Goal: Check status: Check status

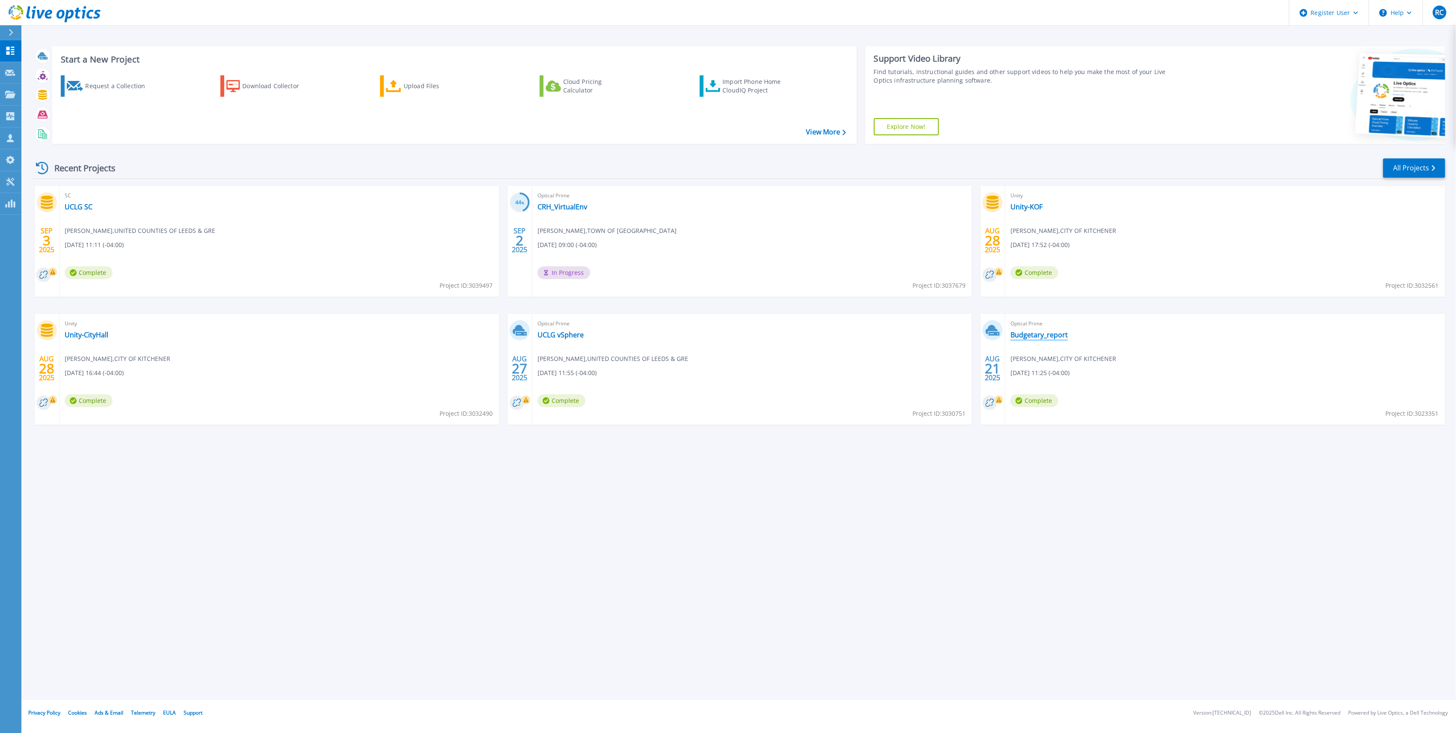
click at [1056, 338] on link "Budgetary_report" at bounding box center [1039, 334] width 57 height 9
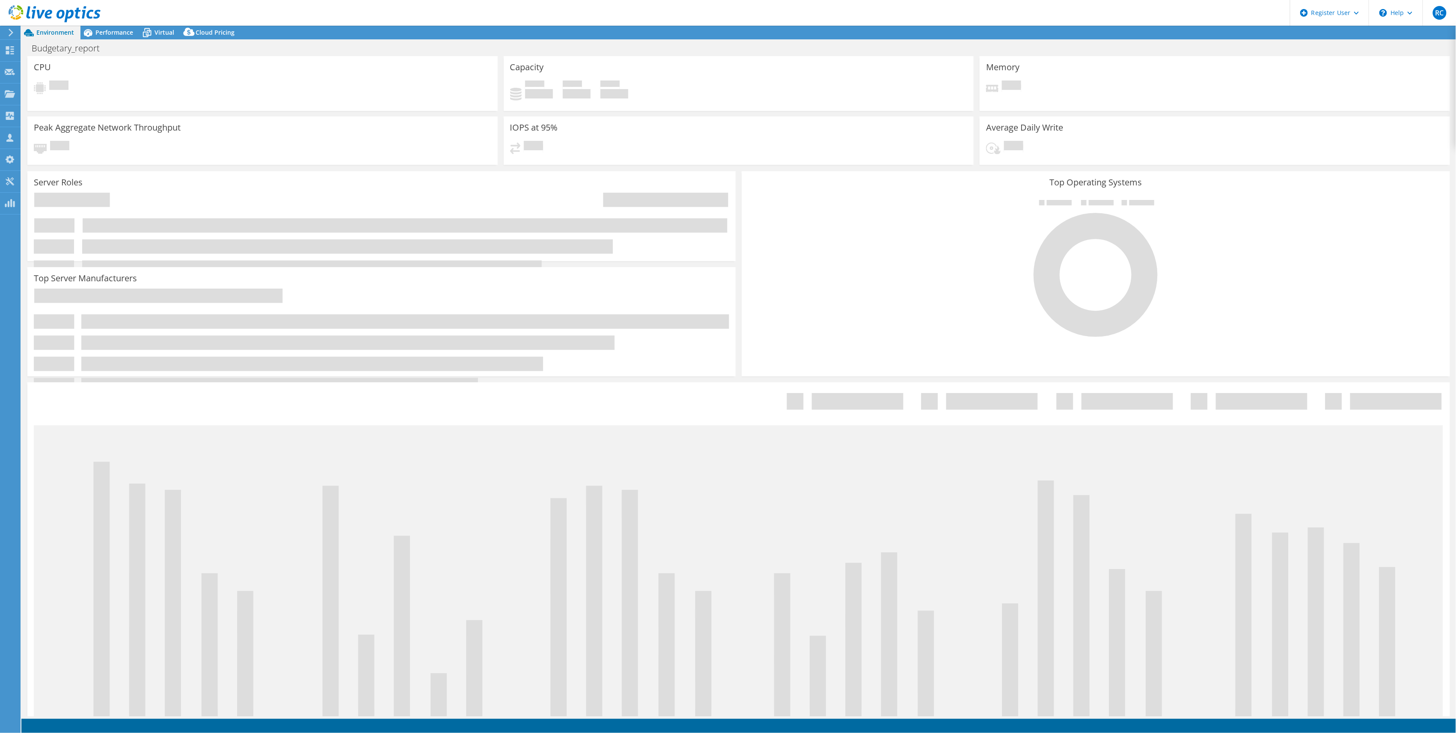
select select "[GEOGRAPHIC_DATA]"
select select "CAD"
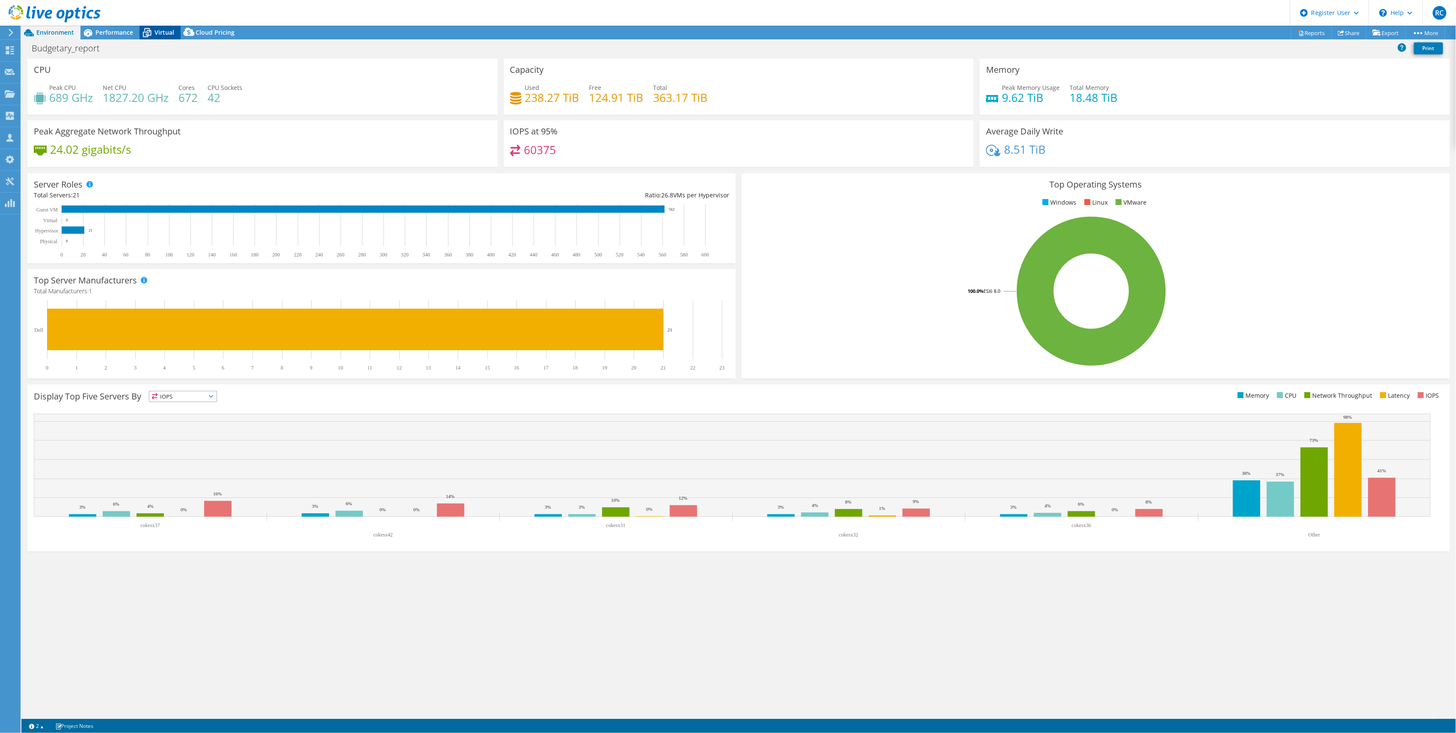
click at [165, 31] on span "Virtual" at bounding box center [165, 32] width 20 height 8
